Goal: Task Accomplishment & Management: Complete application form

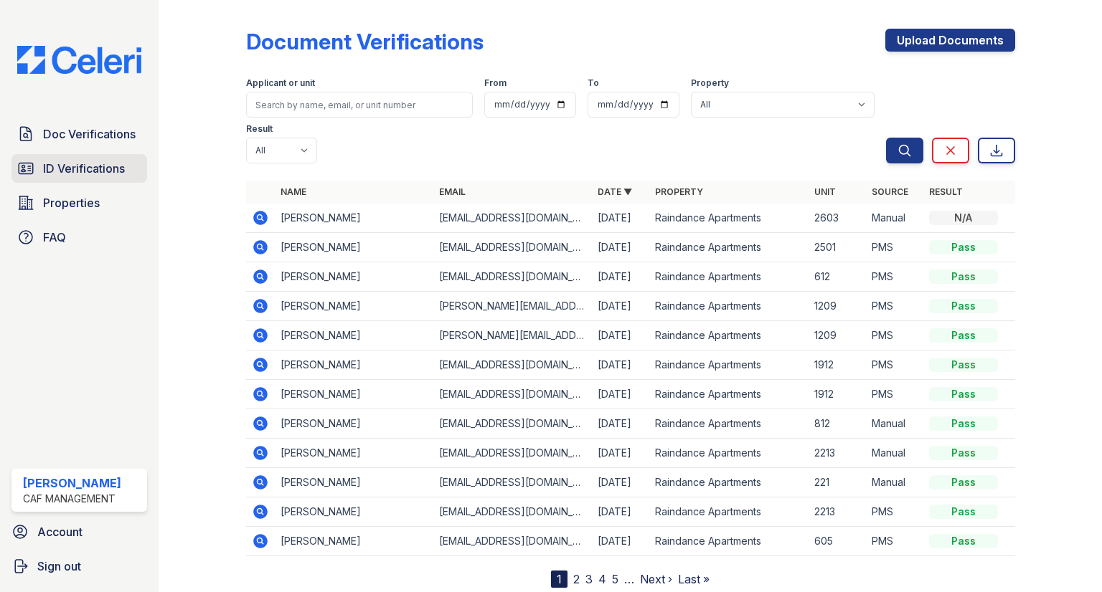
click at [66, 179] on link "ID Verifications" at bounding box center [79, 168] width 136 height 29
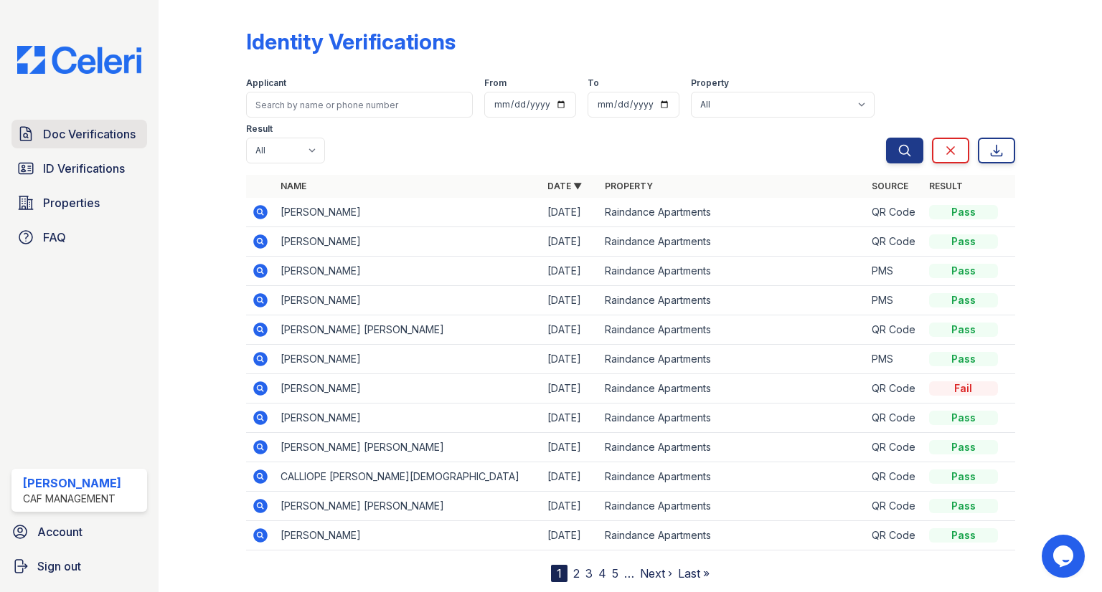
click at [109, 133] on span "Doc Verifications" at bounding box center [89, 134] width 93 height 17
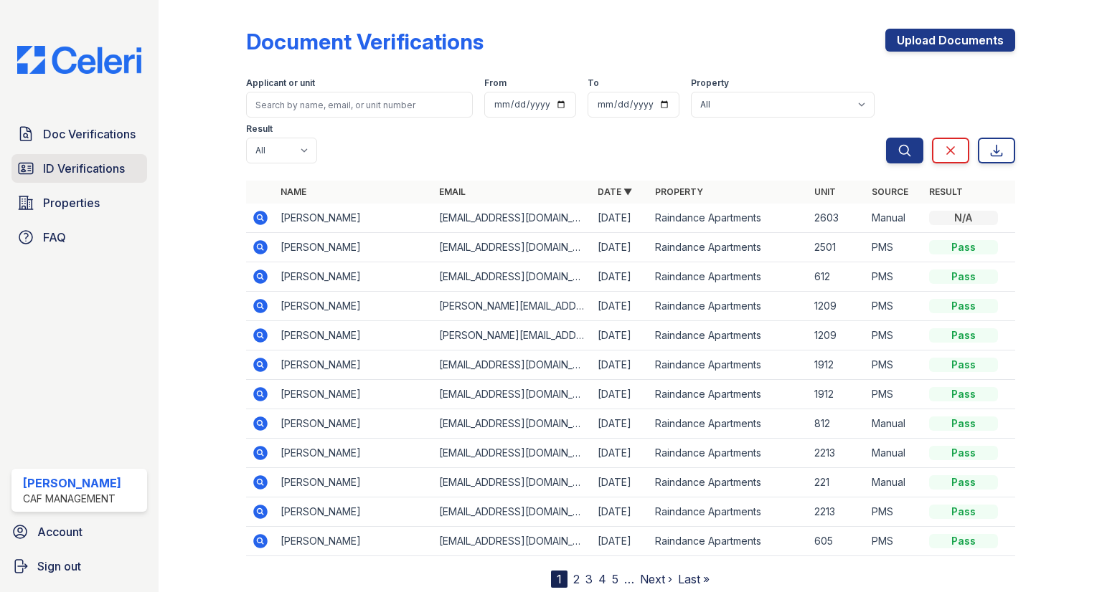
click at [63, 156] on link "ID Verifications" at bounding box center [79, 168] width 136 height 29
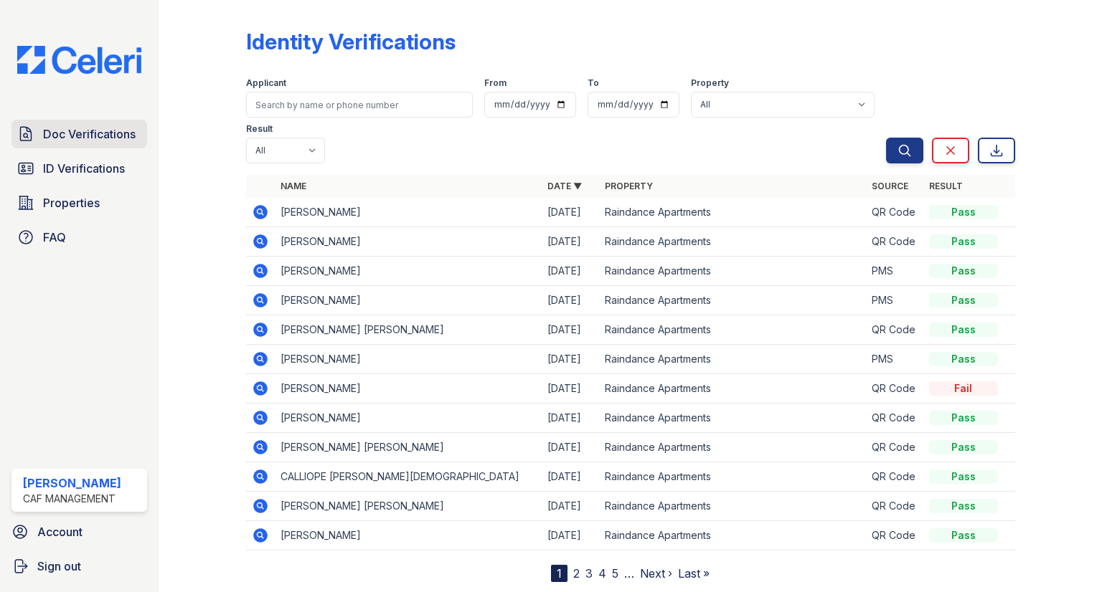
click at [86, 135] on span "Doc Verifications" at bounding box center [89, 134] width 93 height 17
click at [94, 139] on span "Doc Verifications" at bounding box center [89, 134] width 93 height 17
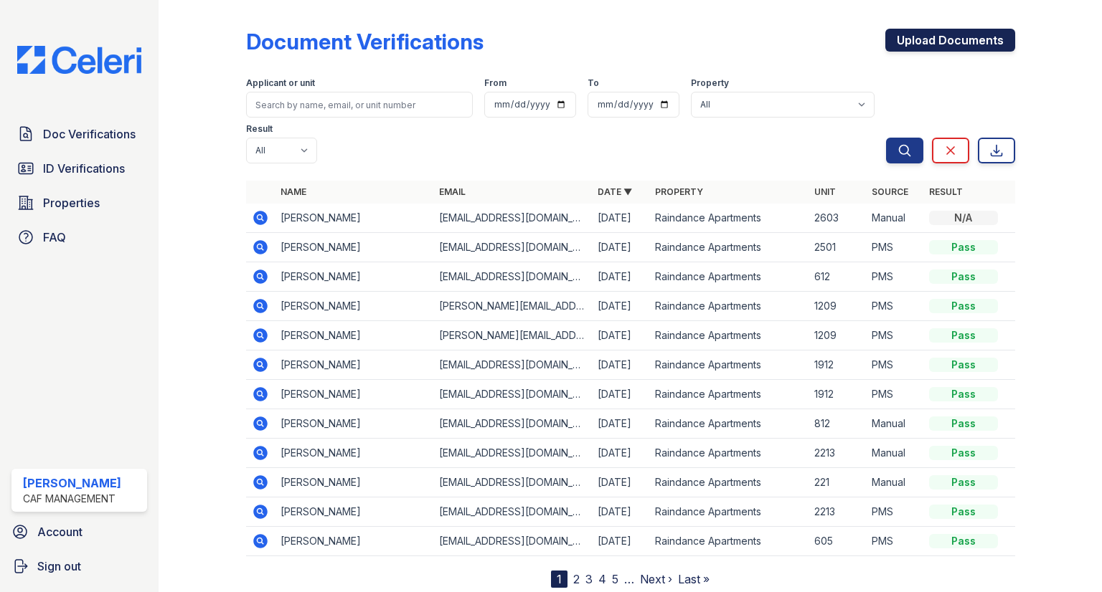
click at [917, 44] on link "Upload Documents" at bounding box center [950, 40] width 130 height 23
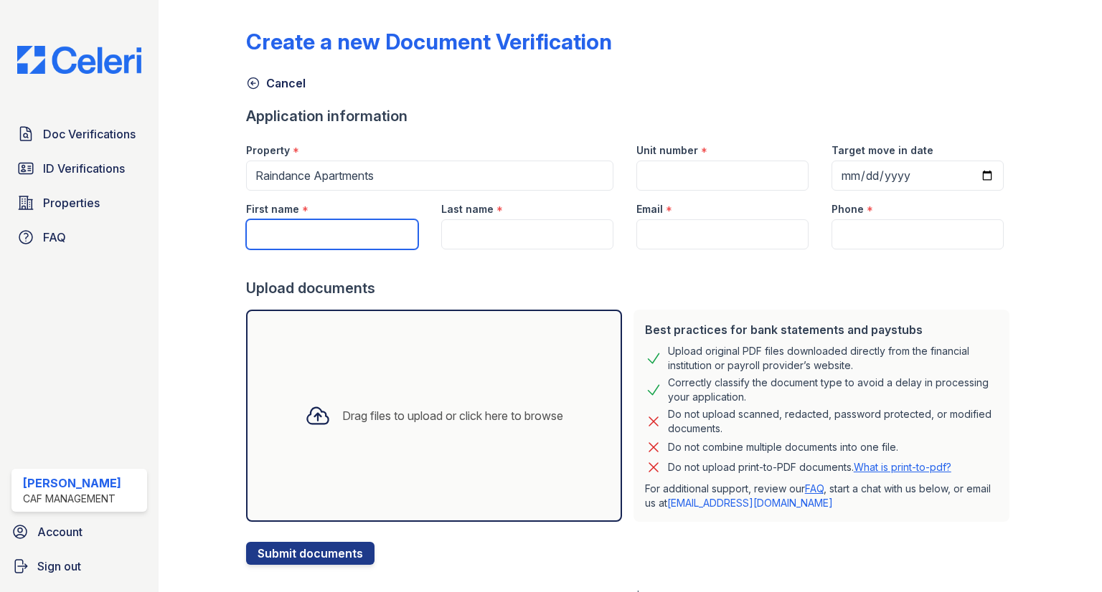
click at [306, 219] on input "First name" at bounding box center [332, 234] width 172 height 30
type input "[PERSON_NAME]"
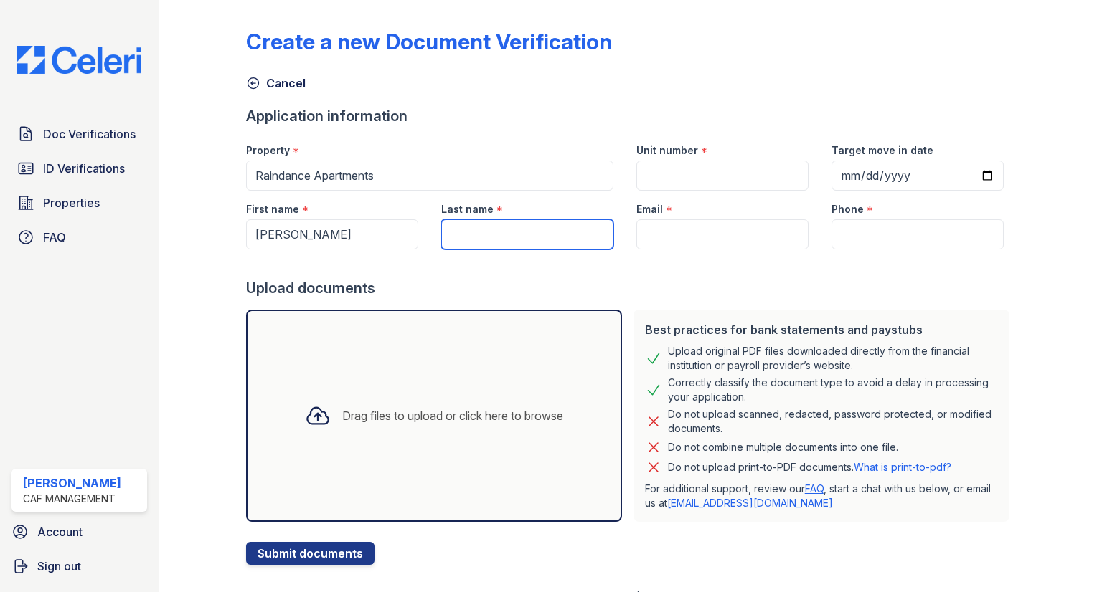
type input "K"
type input "[PERSON_NAME]"
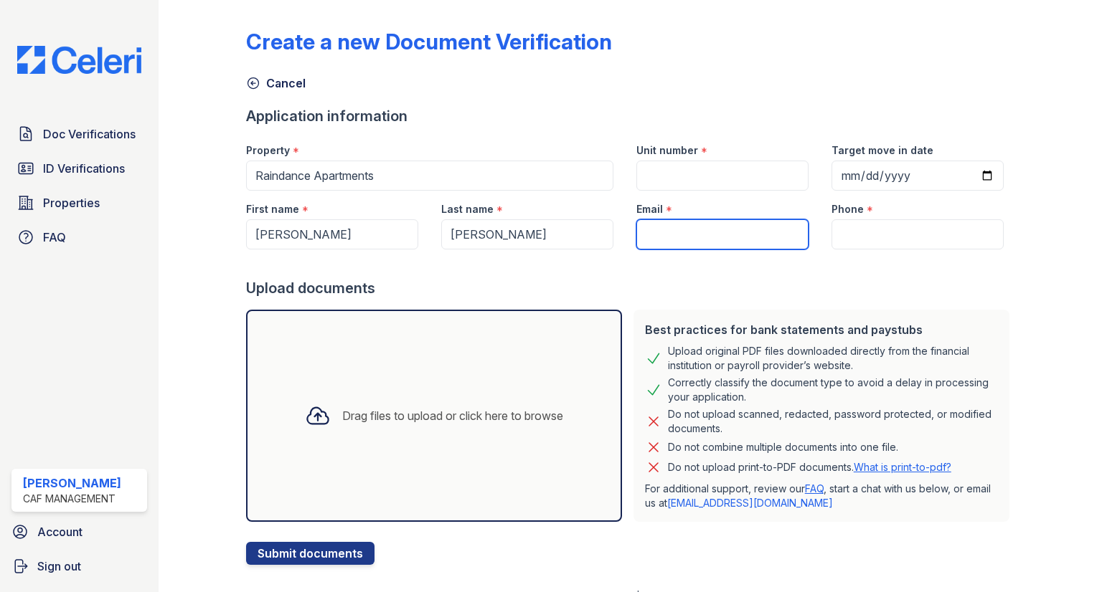
click at [717, 242] on input "Email" at bounding box center [722, 234] width 172 height 30
paste input "[PERSON_NAME][EMAIL_ADDRESS][DOMAIN_NAME]"
type input "[PERSON_NAME][EMAIL_ADDRESS][DOMAIN_NAME]"
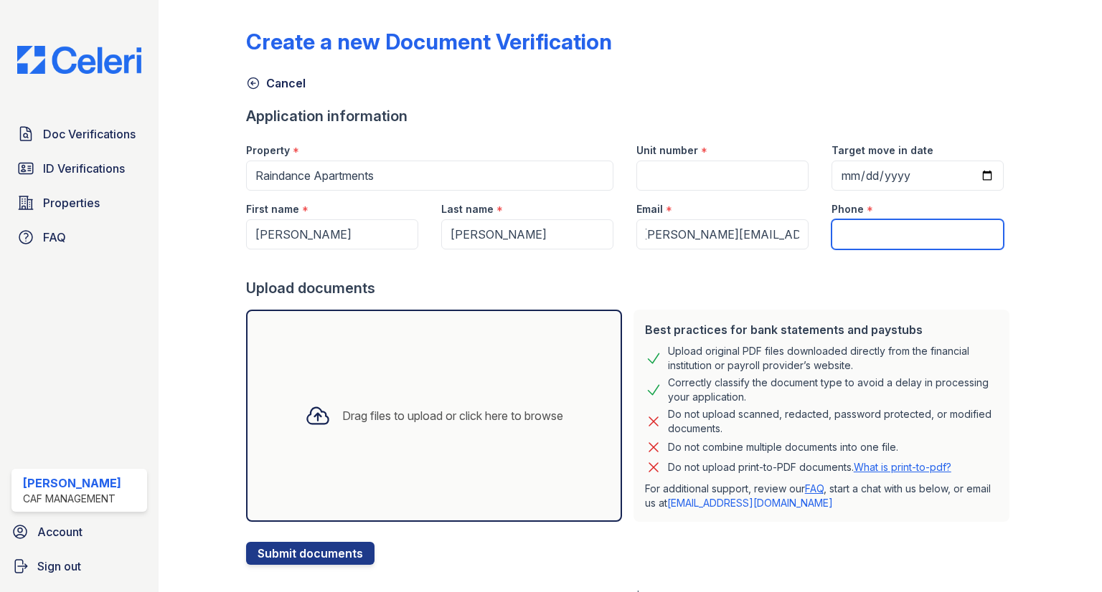
click at [870, 231] on input "Phone" at bounding box center [917, 234] width 172 height 30
paste input "(405) 500-9914"
type input "(405) 500-9914"
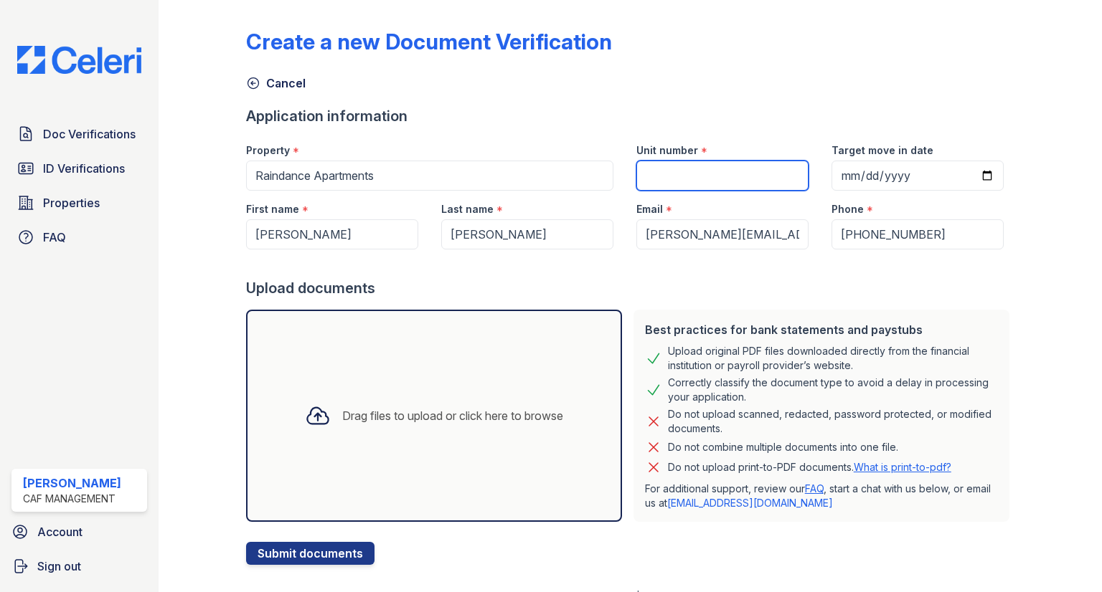
click at [701, 166] on input "Unit number" at bounding box center [722, 176] width 172 height 30
type input "1402"
click at [366, 382] on div "Drag files to upload or click here to browse" at bounding box center [434, 416] width 376 height 212
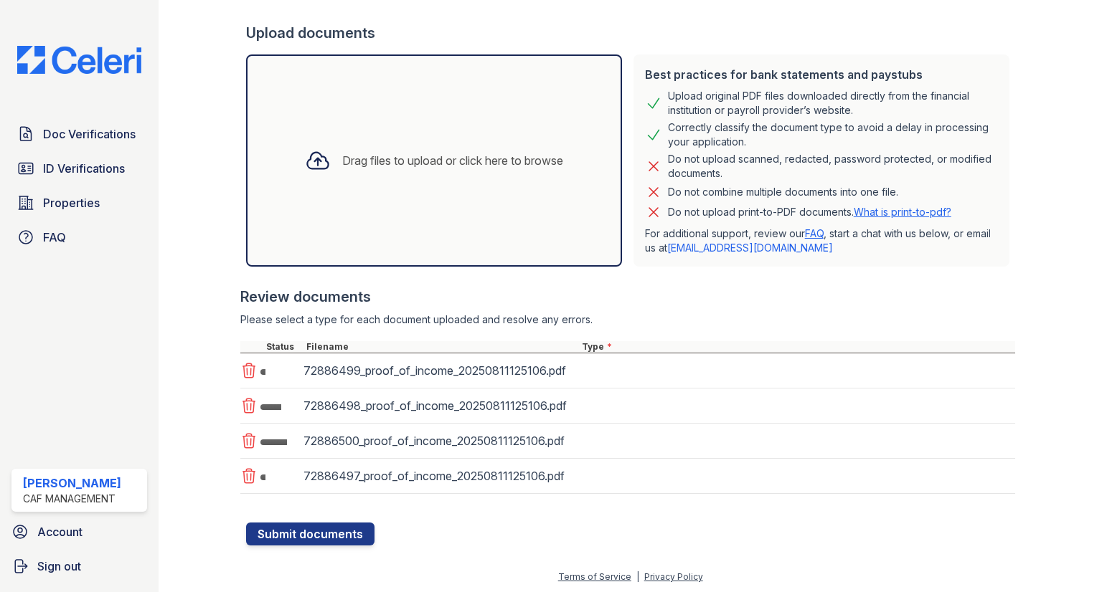
scroll to position [256, 0]
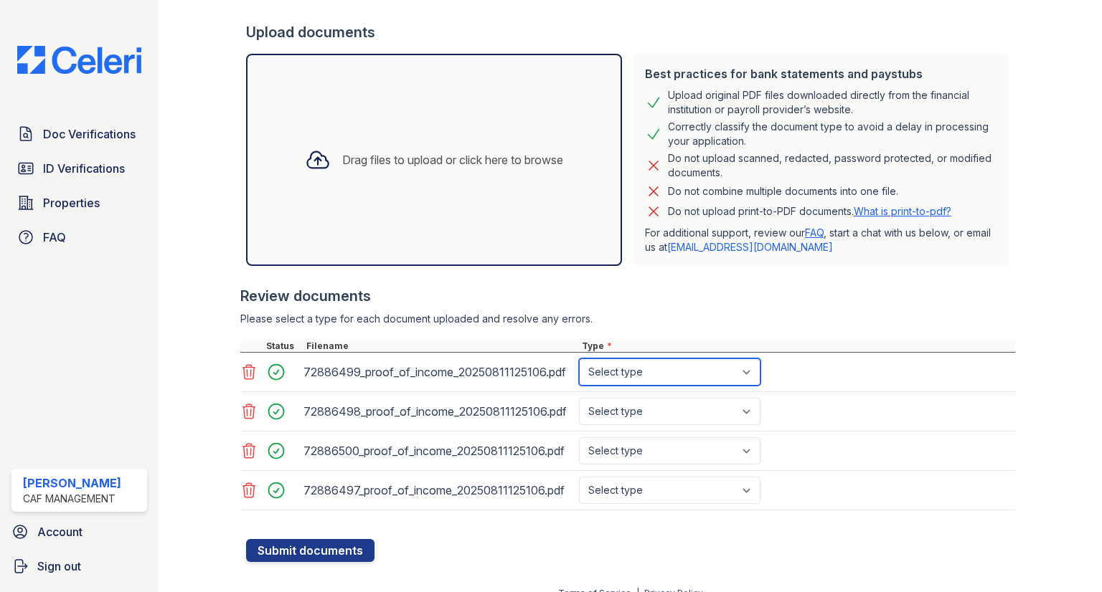
click at [643, 381] on select "Select type Paystub Bank Statement Offer Letter Tax Documents Benefit Award Let…" at bounding box center [669, 372] width 181 height 27
select select "paystub"
click at [579, 359] on select "Select type Paystub Bank Statement Offer Letter Tax Documents Benefit Award Let…" at bounding box center [669, 372] width 181 height 27
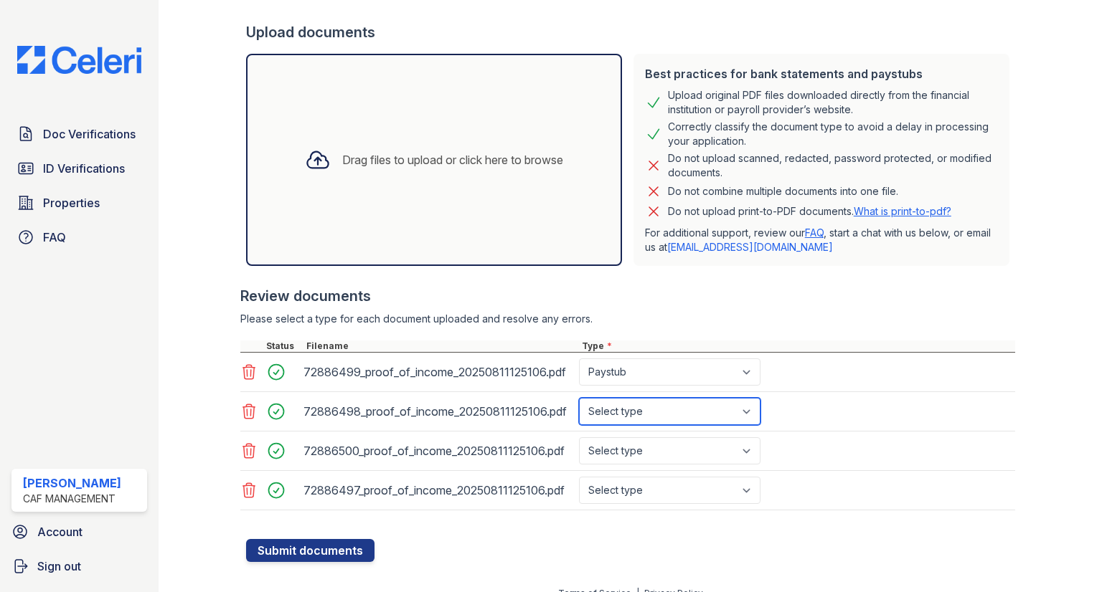
click at [643, 405] on select "Select type Paystub Bank Statement Offer Letter Tax Documents Benefit Award Let…" at bounding box center [669, 411] width 181 height 27
select select "paystub"
click at [579, 398] on select "Select type Paystub Bank Statement Offer Letter Tax Documents Benefit Award Let…" at bounding box center [669, 411] width 181 height 27
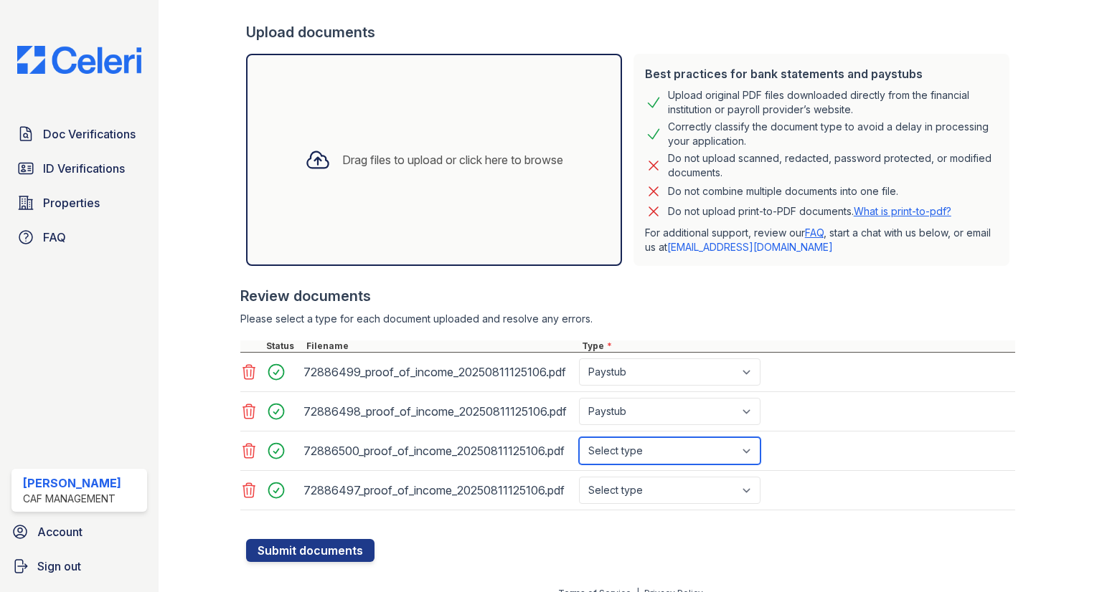
click at [641, 446] on select "Select type Paystub Bank Statement Offer Letter Tax Documents Benefit Award Let…" at bounding box center [669, 450] width 181 height 27
select select "paystub"
click at [579, 437] on select "Select type Paystub Bank Statement Offer Letter Tax Documents Benefit Award Let…" at bounding box center [669, 450] width 181 height 27
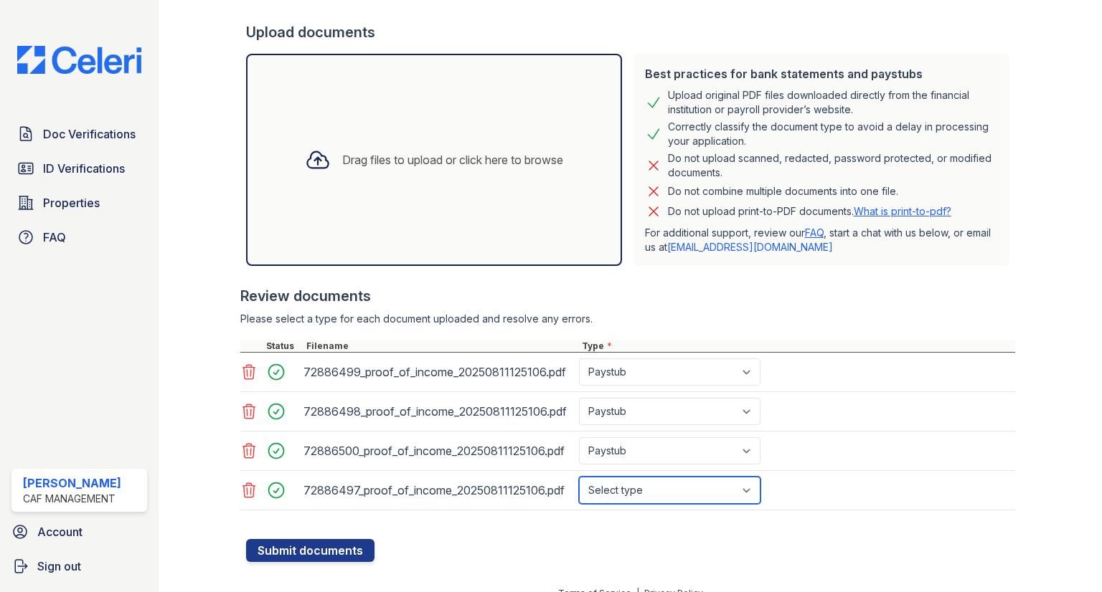
click at [611, 491] on select "Select type Paystub Bank Statement Offer Letter Tax Documents Benefit Award Let…" at bounding box center [669, 490] width 181 height 27
select select "paystub"
click at [579, 477] on select "Select type Paystub Bank Statement Offer Letter Tax Documents Benefit Award Let…" at bounding box center [669, 490] width 181 height 27
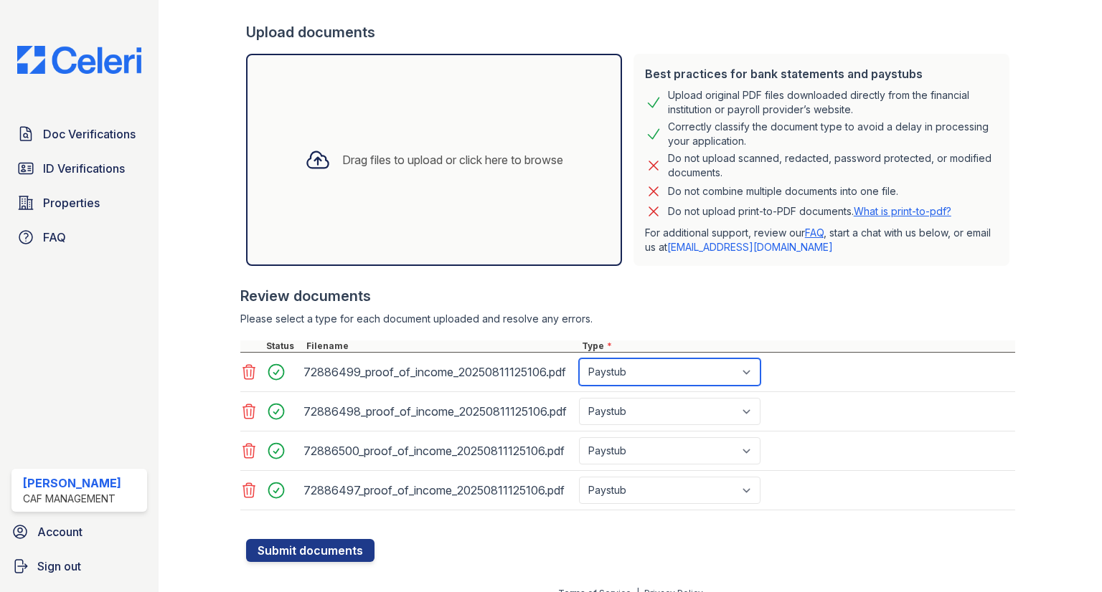
click at [689, 369] on select "Select type Paystub Bank Statement Offer Letter Tax Documents Benefit Award Let…" at bounding box center [669, 372] width 181 height 27
select select "bank_statement"
click at [579, 359] on select "Select type Paystub Bank Statement Offer Letter Tax Documents Benefit Award Let…" at bounding box center [669, 372] width 181 height 27
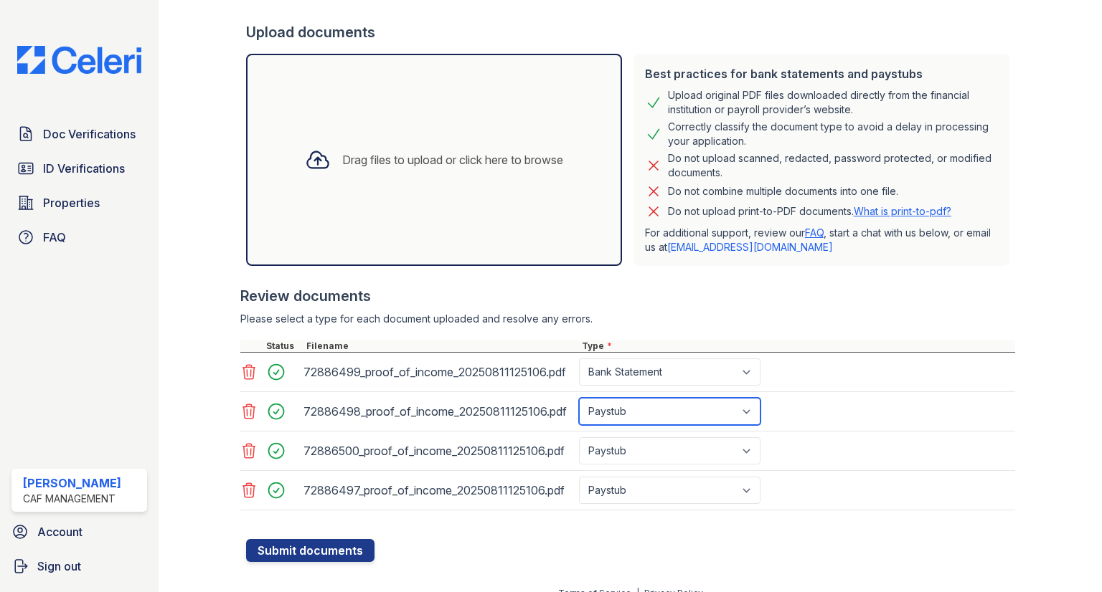
click at [676, 415] on select "Select type Paystub Bank Statement Offer Letter Tax Documents Benefit Award Let…" at bounding box center [669, 411] width 181 height 27
select select "bank_statement"
click at [579, 398] on select "Select type Paystub Bank Statement Offer Letter Tax Documents Benefit Award Let…" at bounding box center [669, 411] width 181 height 27
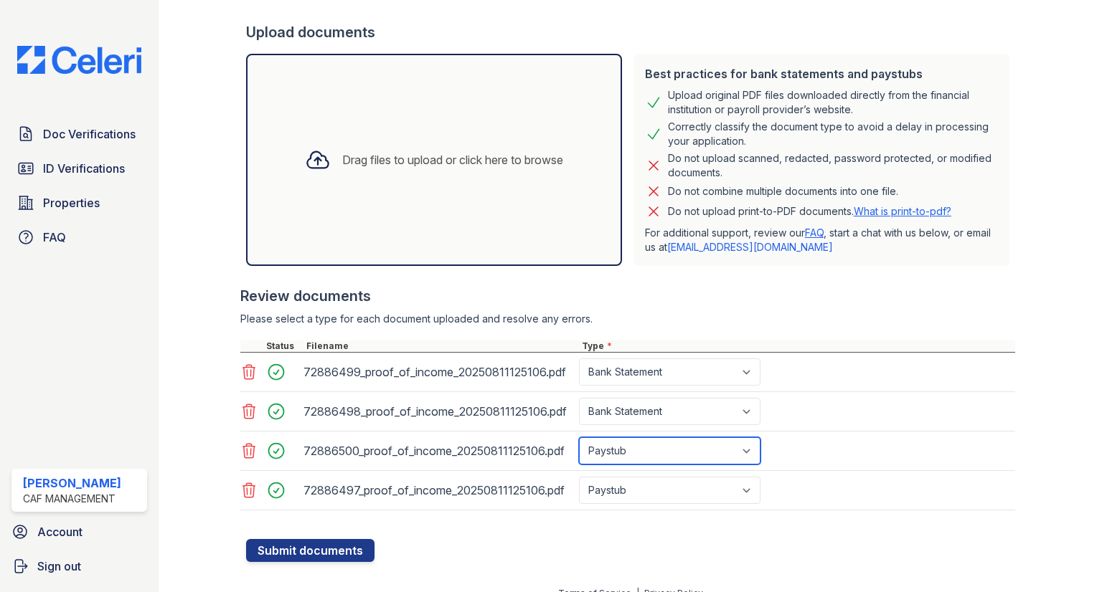
click at [671, 450] on select "Select type Paystub Bank Statement Offer Letter Tax Documents Benefit Award Let…" at bounding box center [669, 450] width 181 height 27
select select "bank_statement"
click at [579, 437] on select "Select type Paystub Bank Statement Offer Letter Tax Documents Benefit Award Let…" at bounding box center [669, 450] width 181 height 27
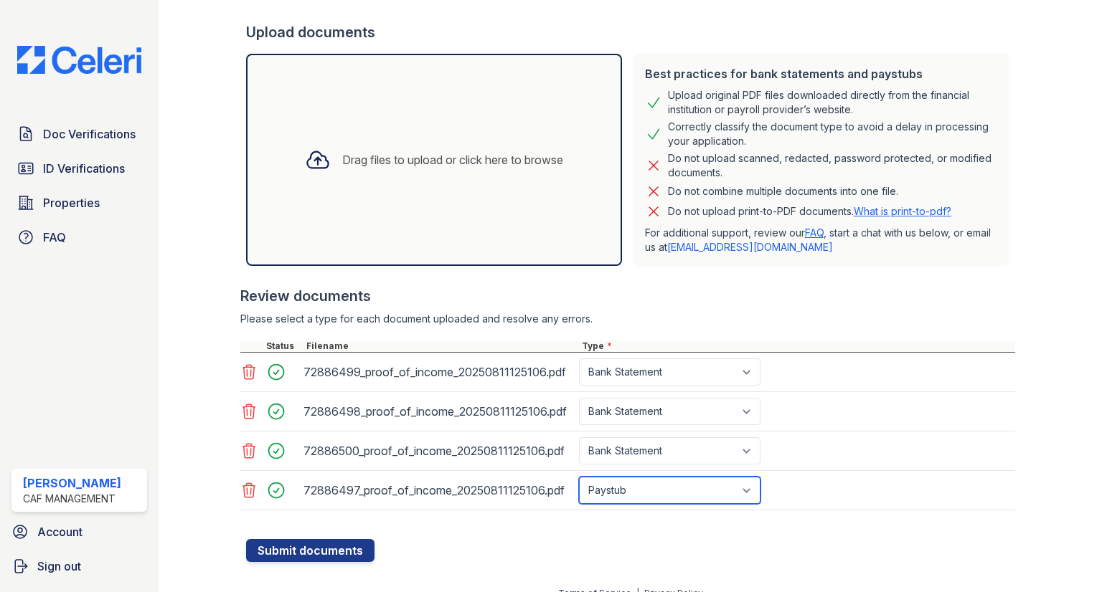
click at [654, 494] on select "Select type Paystub Bank Statement Offer Letter Tax Documents Benefit Award Let…" at bounding box center [669, 490] width 181 height 27
select select "bank_statement"
click at [579, 477] on select "Select type Paystub Bank Statement Offer Letter Tax Documents Benefit Award Let…" at bounding box center [669, 490] width 181 height 27
click at [374, 552] on form "Application information Property * Raindance Apartments Unit number * 1402 Targ…" at bounding box center [630, 206] width 769 height 712
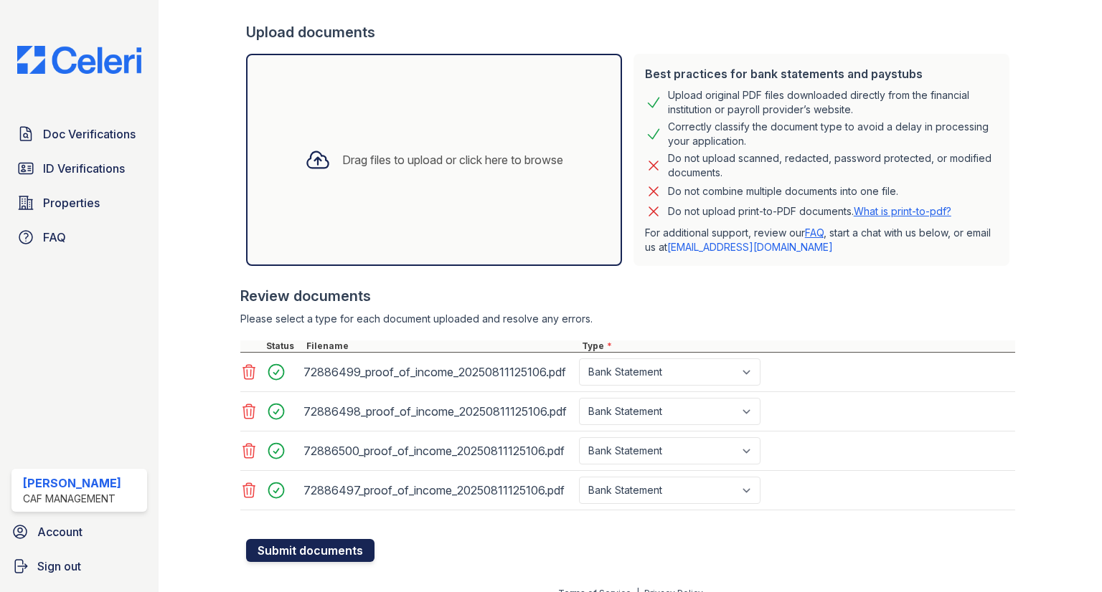
click at [344, 557] on button "Submit documents" at bounding box center [310, 550] width 128 height 23
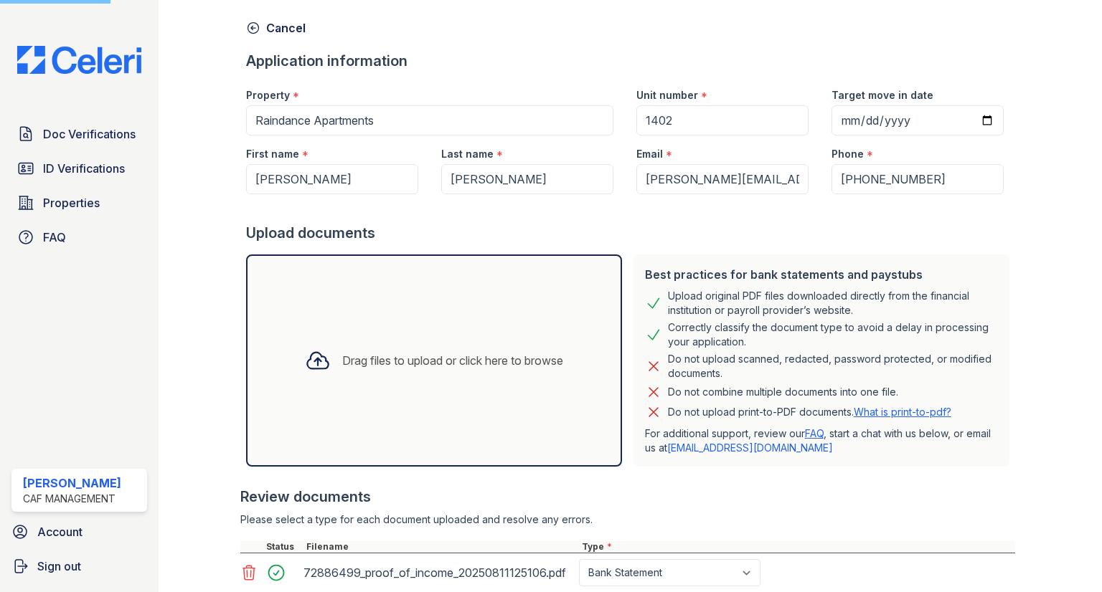
scroll to position [0, 0]
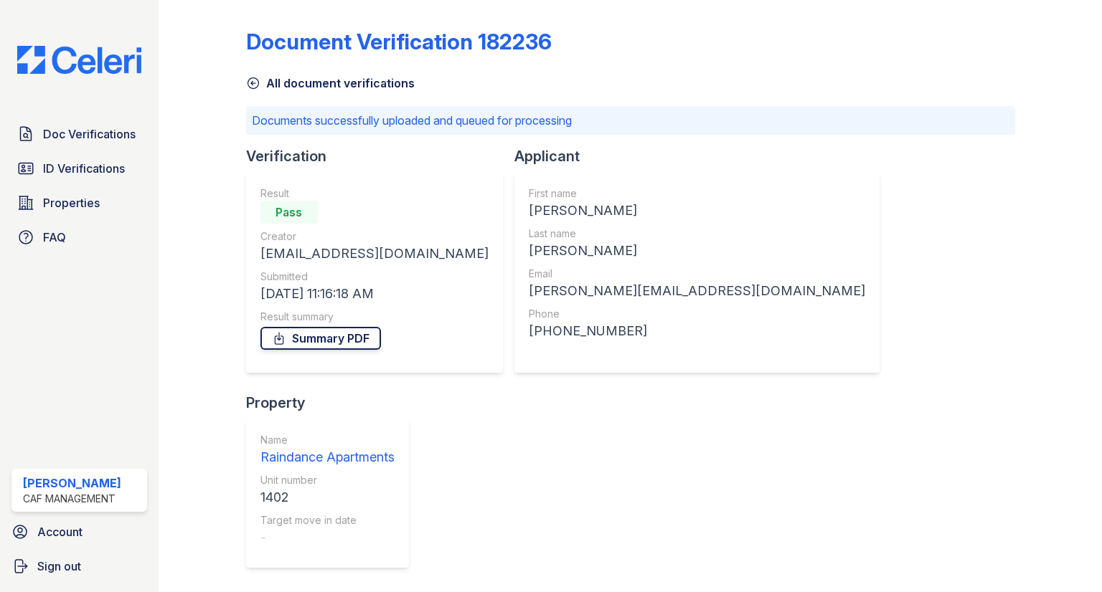
click at [328, 331] on link "Summary PDF" at bounding box center [320, 338] width 120 height 23
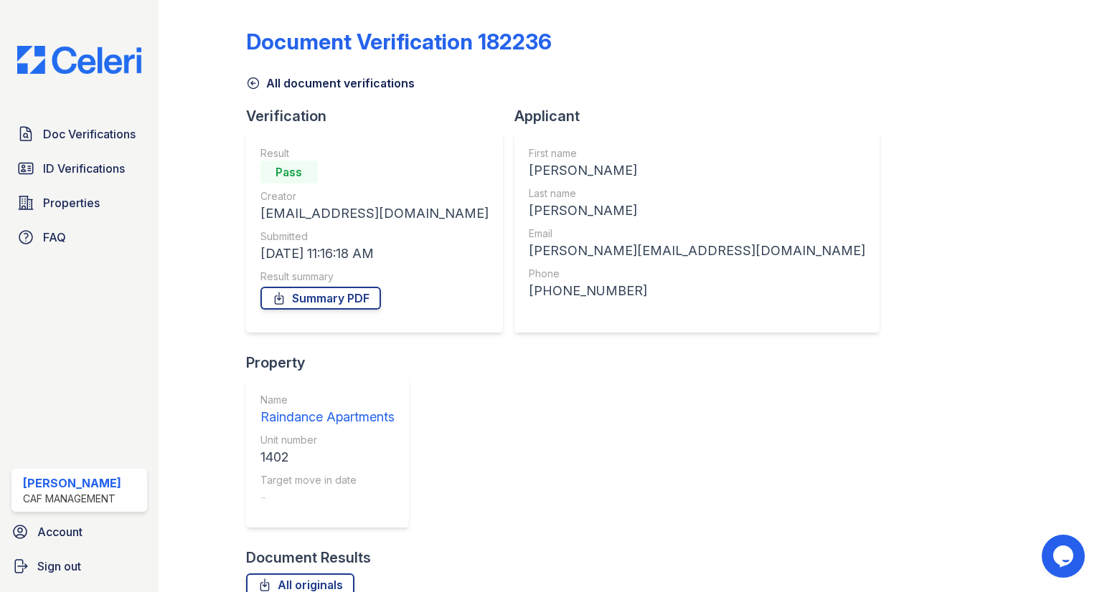
click at [364, 278] on div "Result summary" at bounding box center [374, 277] width 228 height 14
click at [361, 288] on link "Summary PDF" at bounding box center [320, 298] width 120 height 23
